Goal: Task Accomplishment & Management: Use online tool/utility

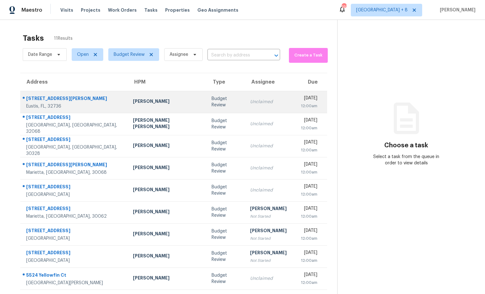
scroll to position [35, 0]
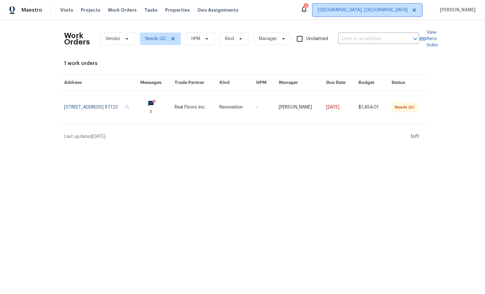
click at [392, 10] on span "Albuquerque, NM" at bounding box center [363, 10] width 90 height 6
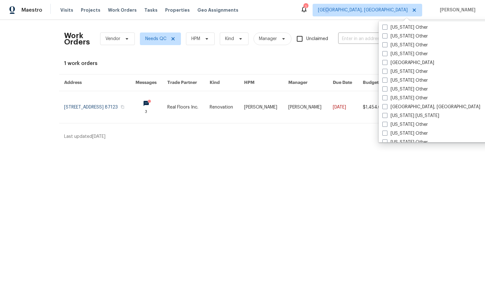
scroll to position [534, 0]
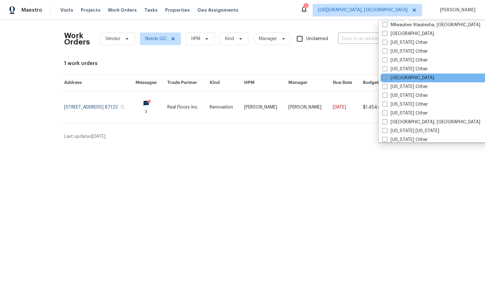
click at [385, 78] on span at bounding box center [385, 77] width 5 height 5
click at [385, 78] on input "Nashville" at bounding box center [385, 77] width 4 height 4
checkbox input "true"
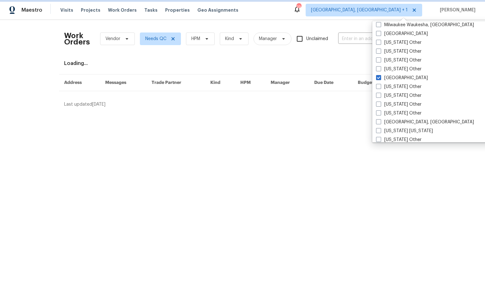
click at [394, 11] on span "Albuquerque, NM + 1" at bounding box center [359, 10] width 97 height 6
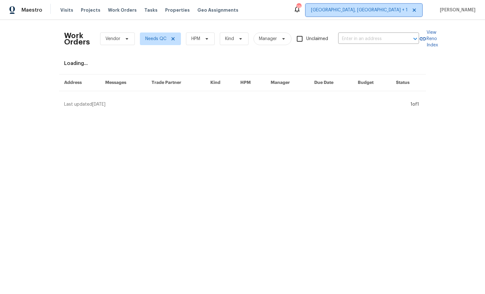
click at [396, 13] on span "Albuquerque, NM + 1" at bounding box center [359, 10] width 97 height 6
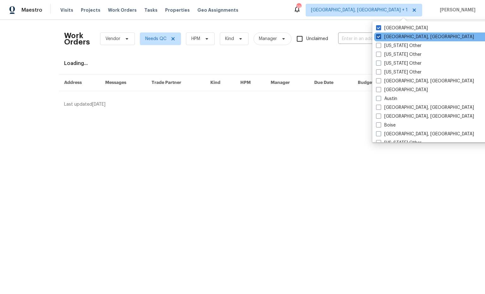
click at [394, 36] on label "Albuquerque, NM" at bounding box center [425, 37] width 98 height 6
click at [380, 36] on input "Albuquerque, NM" at bounding box center [378, 36] width 4 height 4
checkbox input "false"
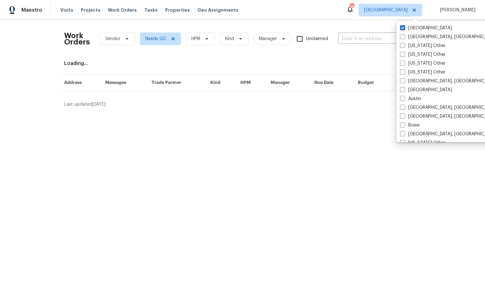
click at [338, 15] on div "Maestro Visits Projects Work Orders Tasks Properties Geo Assignments 18 Nashvil…" at bounding box center [242, 10] width 485 height 20
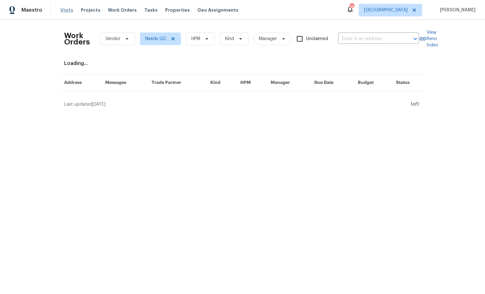
click at [63, 11] on span "Visits" at bounding box center [66, 10] width 13 height 6
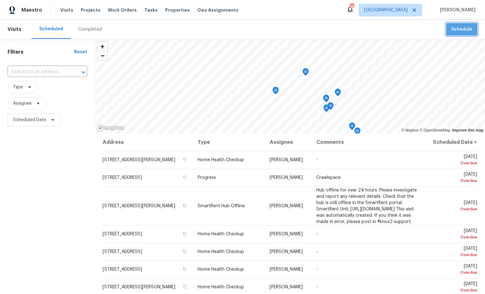
click at [461, 32] on span "Schedule" at bounding box center [462, 30] width 21 height 8
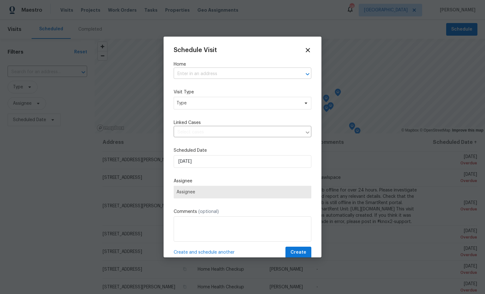
click at [187, 72] on input "text" at bounding box center [234, 74] width 120 height 10
paste input "5537 Zapata Dr, Pegram, TN 37143"
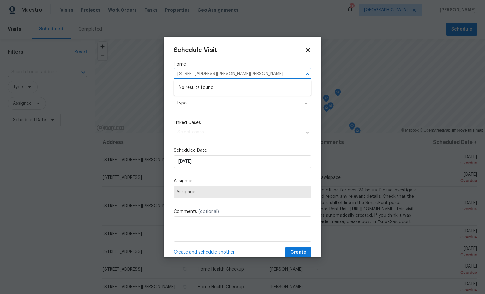
type input "5537 Zapata Dr, Pegram, TN 37143"
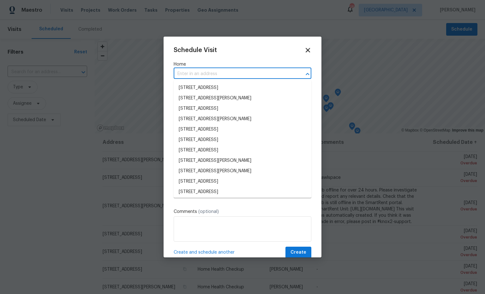
click at [310, 50] on icon at bounding box center [307, 49] width 7 height 7
